Goal: Transaction & Acquisition: Purchase product/service

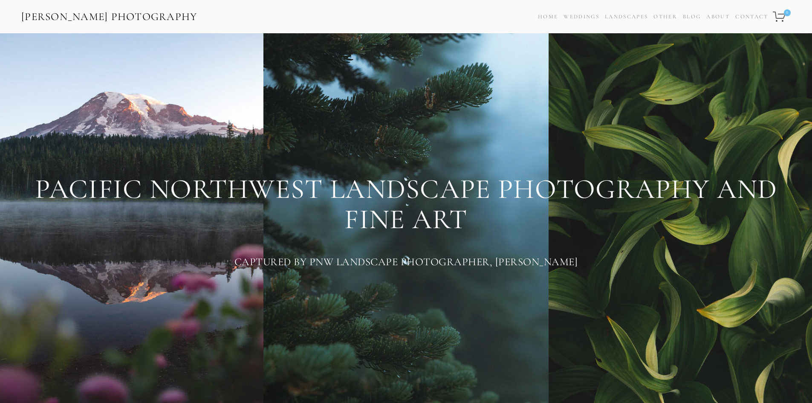
click at [732, 15] on div "Home Weddings Information & Pricing Wedding Portfolio Landscapes Landscape Prin…" at bounding box center [653, 17] width 236 height 12
click at [724, 17] on link "About" at bounding box center [717, 17] width 23 height 12
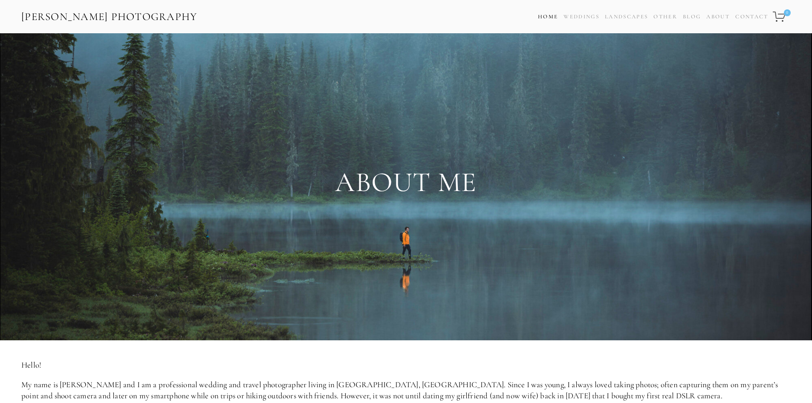
click at [546, 17] on link "Home" at bounding box center [548, 17] width 20 height 12
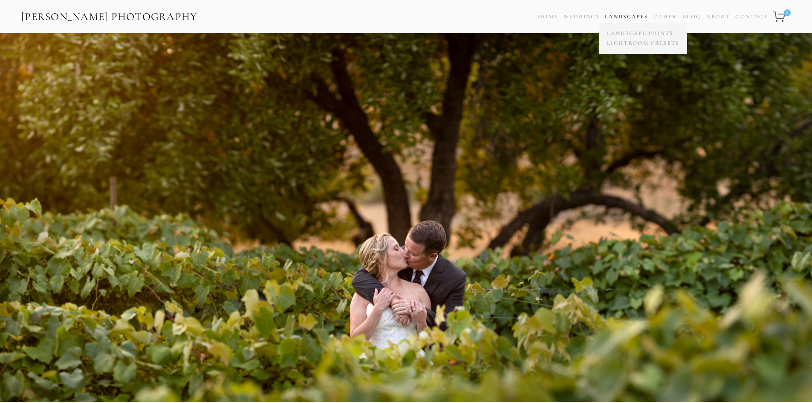
click at [636, 17] on link "Landscapes" at bounding box center [626, 16] width 43 height 7
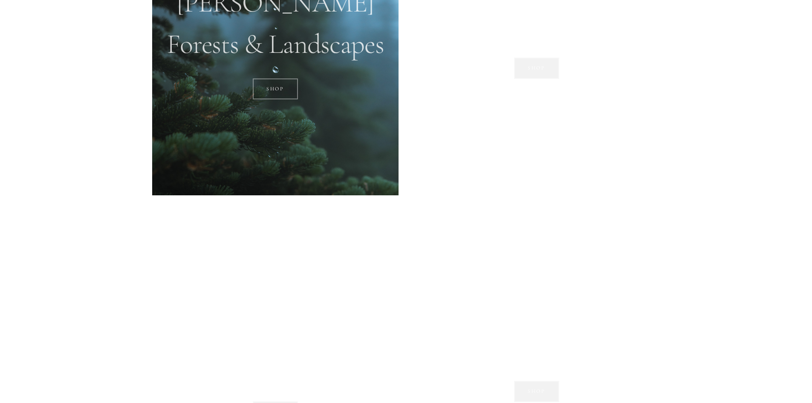
scroll to position [980, 0]
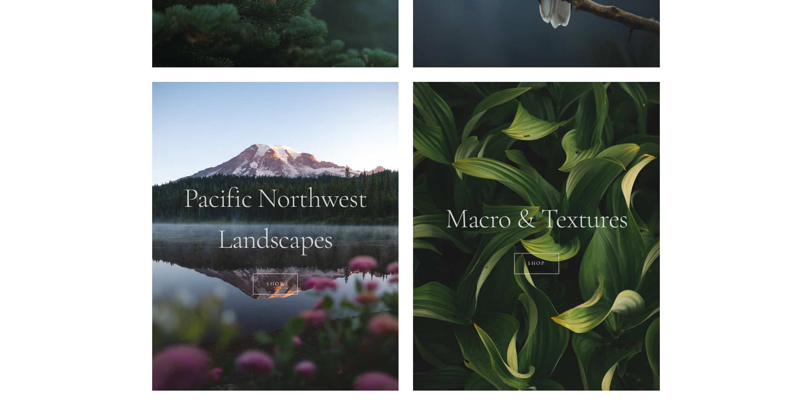
click at [308, 243] on div at bounding box center [275, 236] width 247 height 308
click at [273, 281] on link "SHOP" at bounding box center [276, 283] width 46 height 21
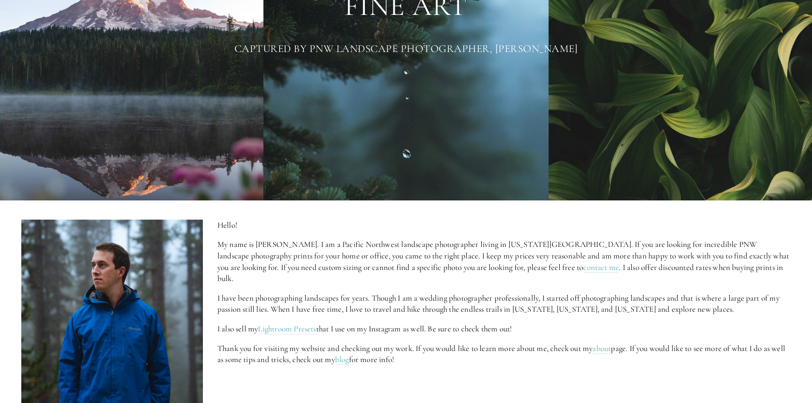
scroll to position [0, 0]
